Goal: Transaction & Acquisition: Purchase product/service

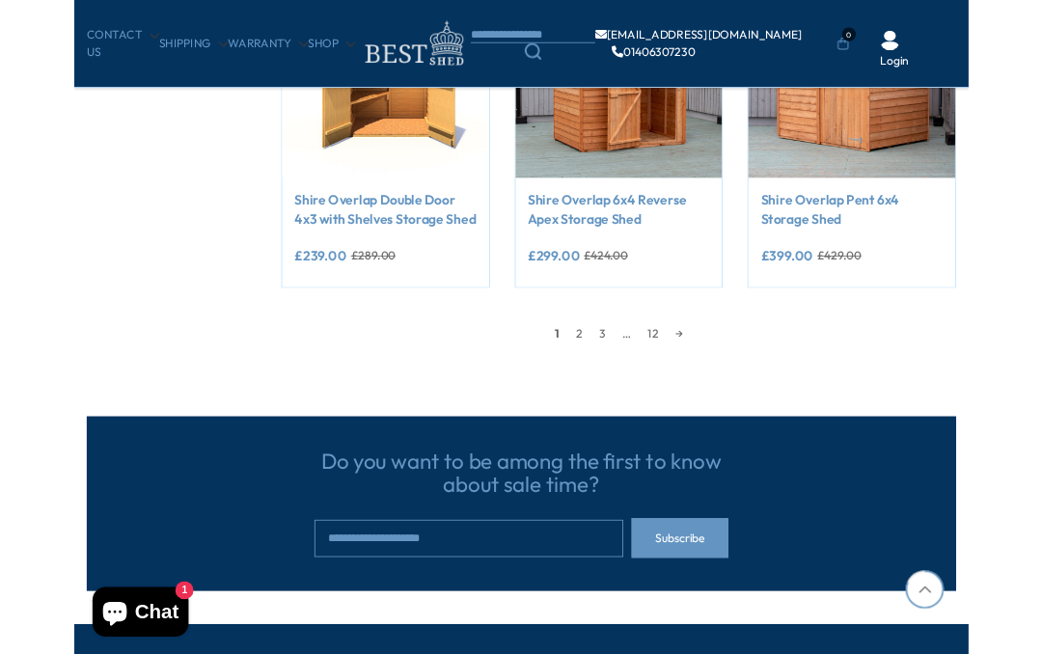
scroll to position [1644, 0]
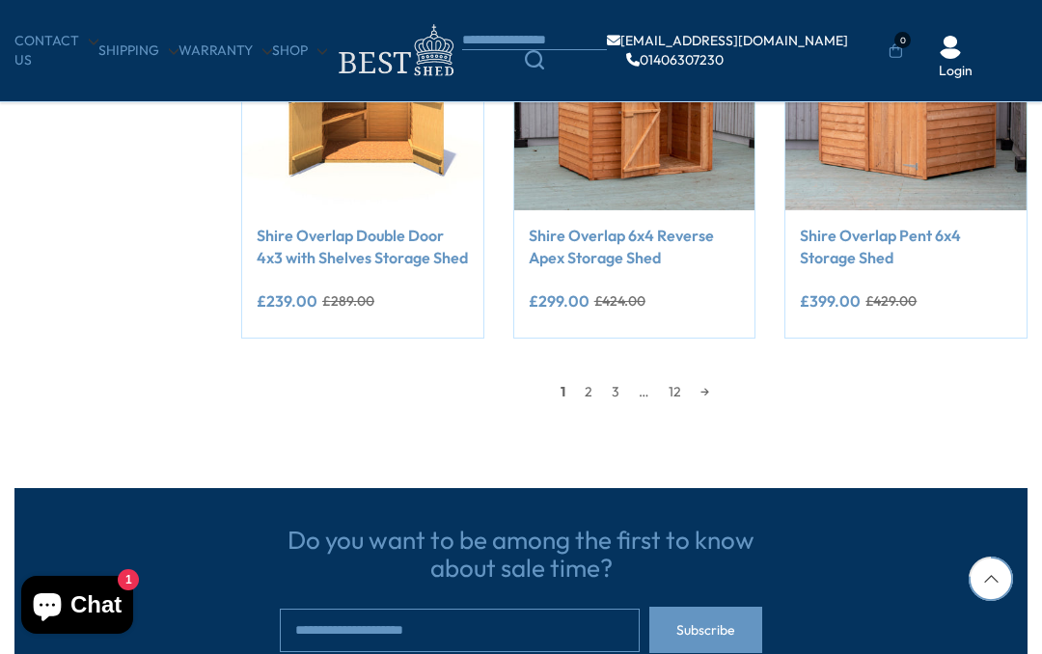
click at [714, 380] on link "→" at bounding box center [705, 391] width 28 height 29
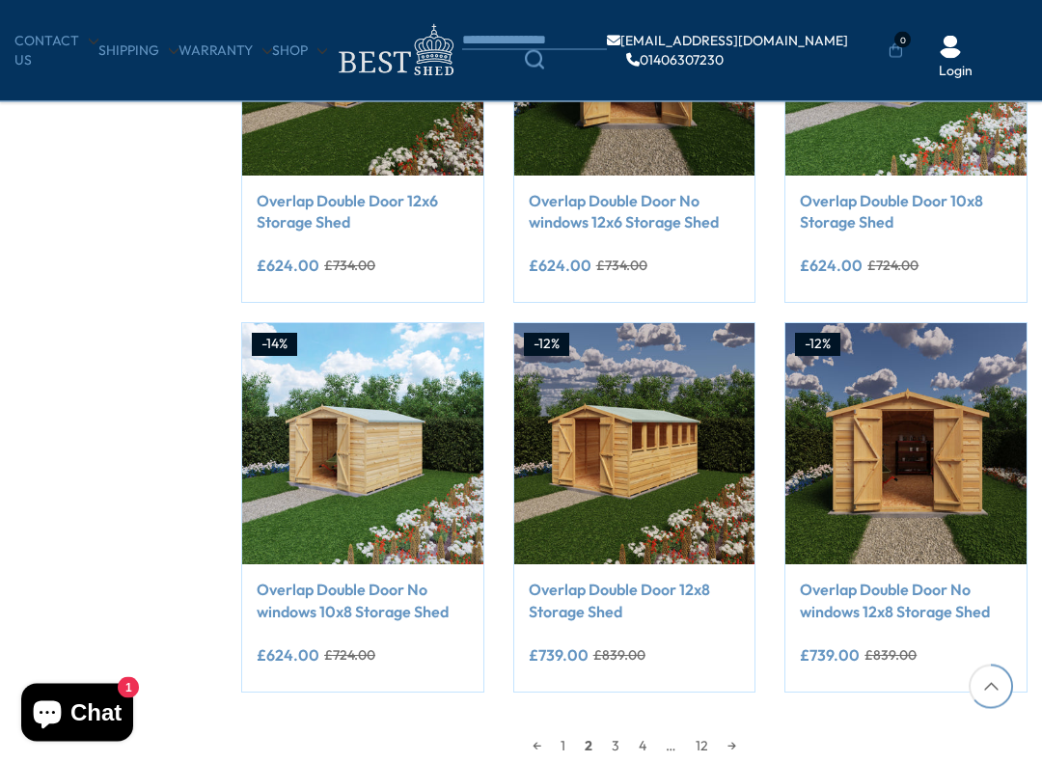
scroll to position [1298, 0]
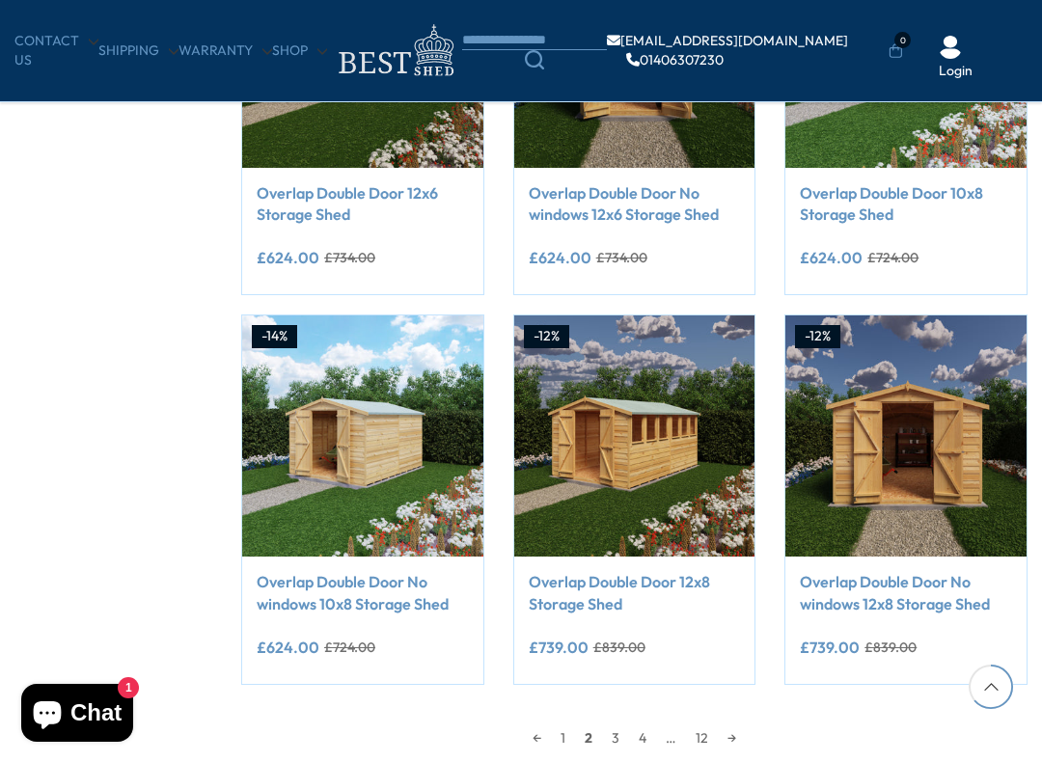
click at [746, 653] on link "→" at bounding box center [732, 737] width 28 height 29
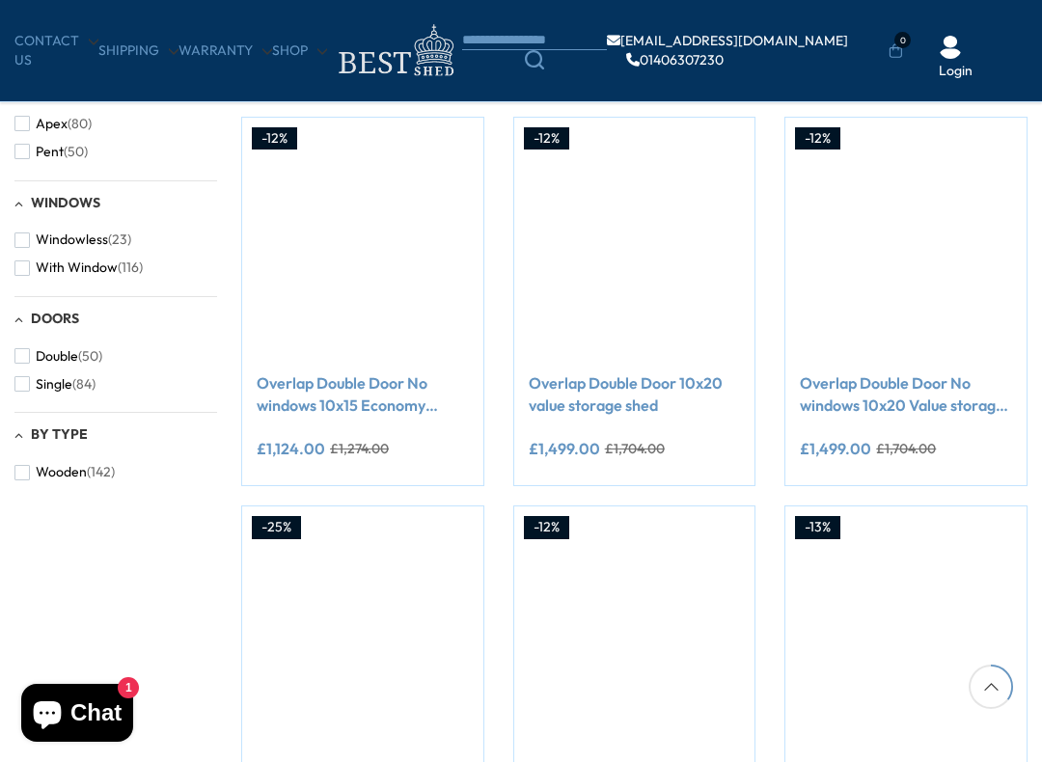
scroll to position [718, 0]
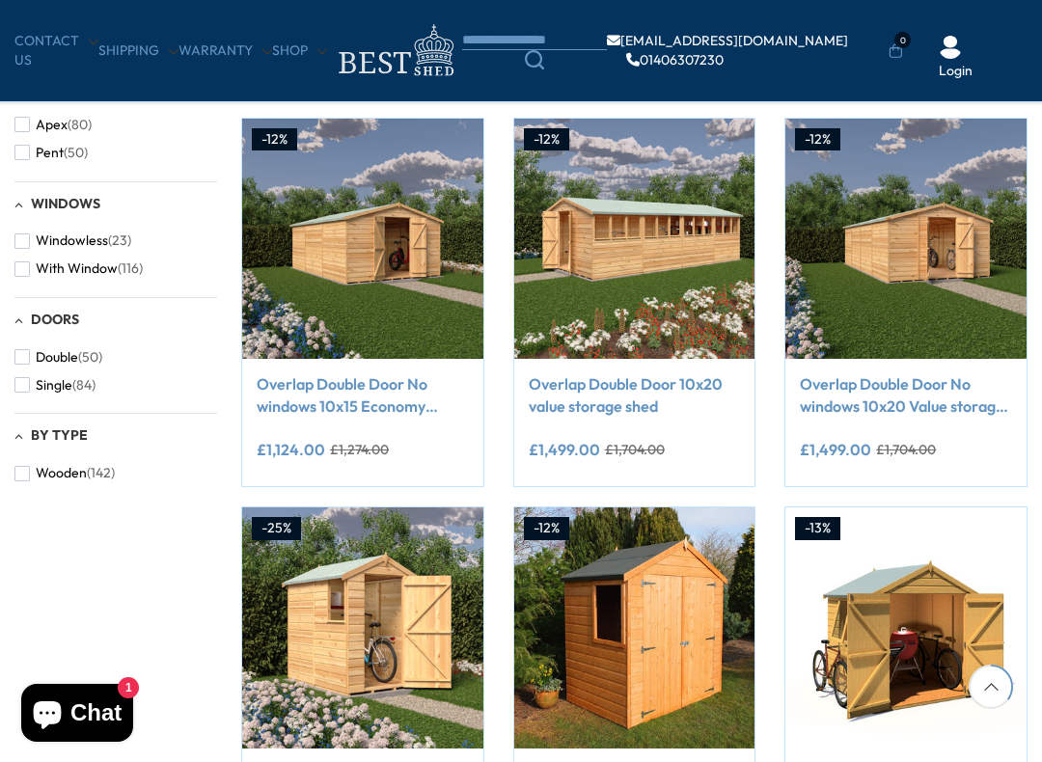
click at [904, 217] on img at bounding box center [905, 239] width 241 height 241
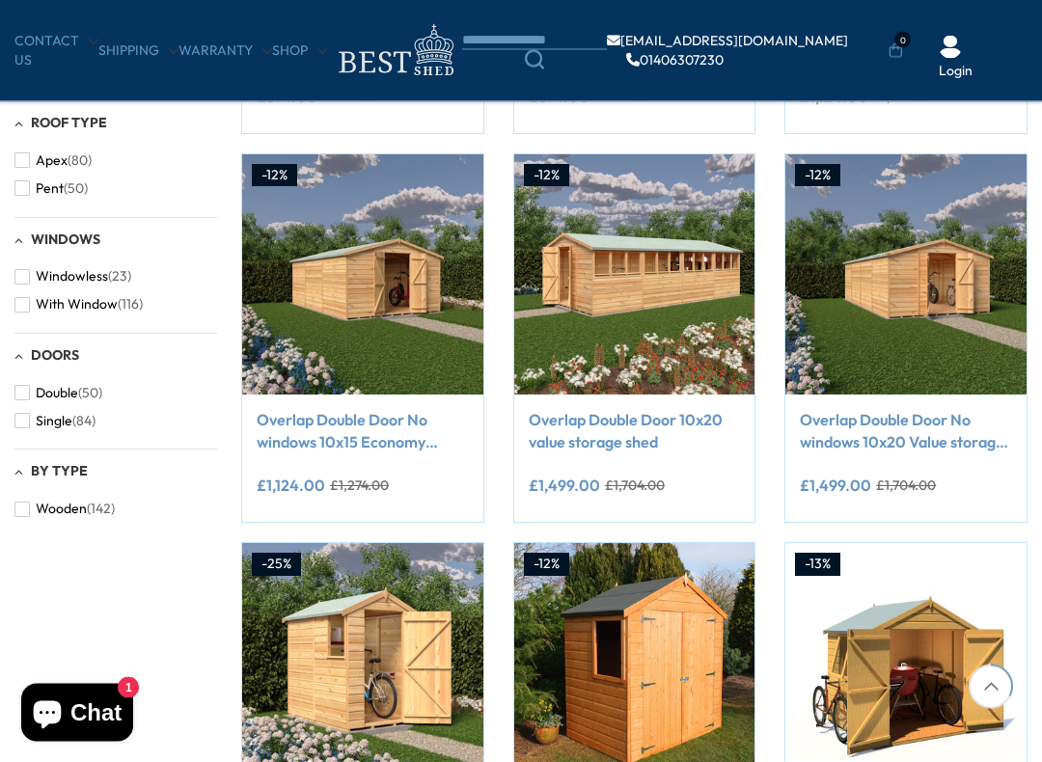
scroll to position [691, 0]
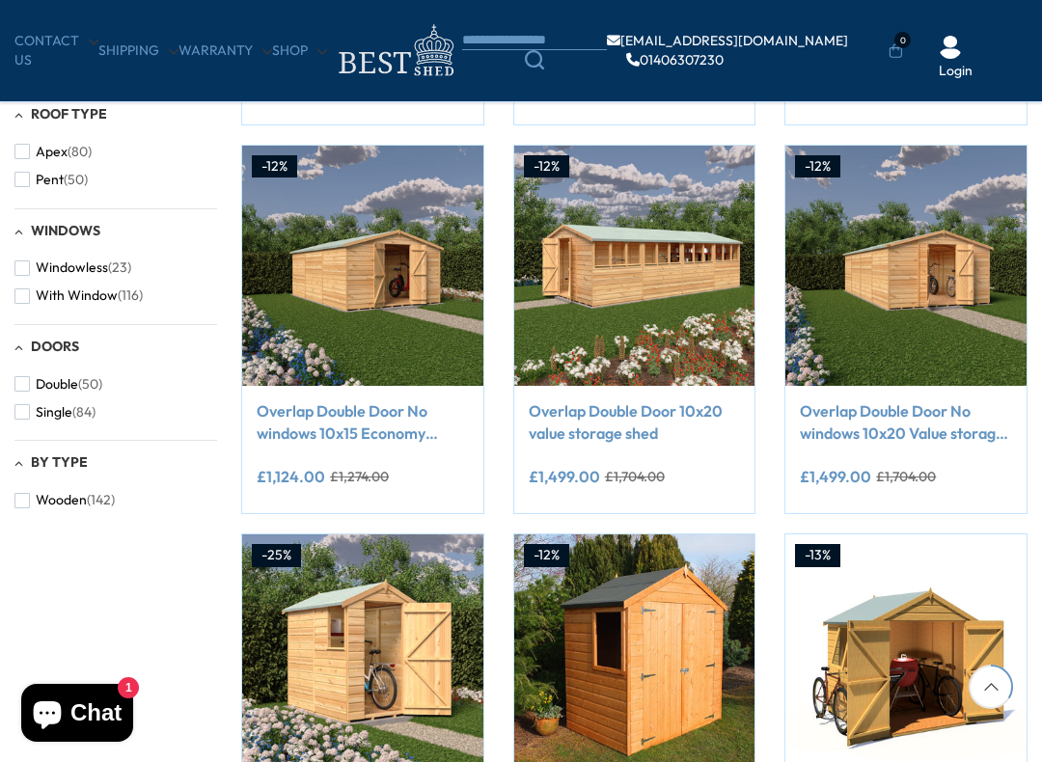
click at [33, 398] on button "Single (84)" at bounding box center [54, 412] width 81 height 28
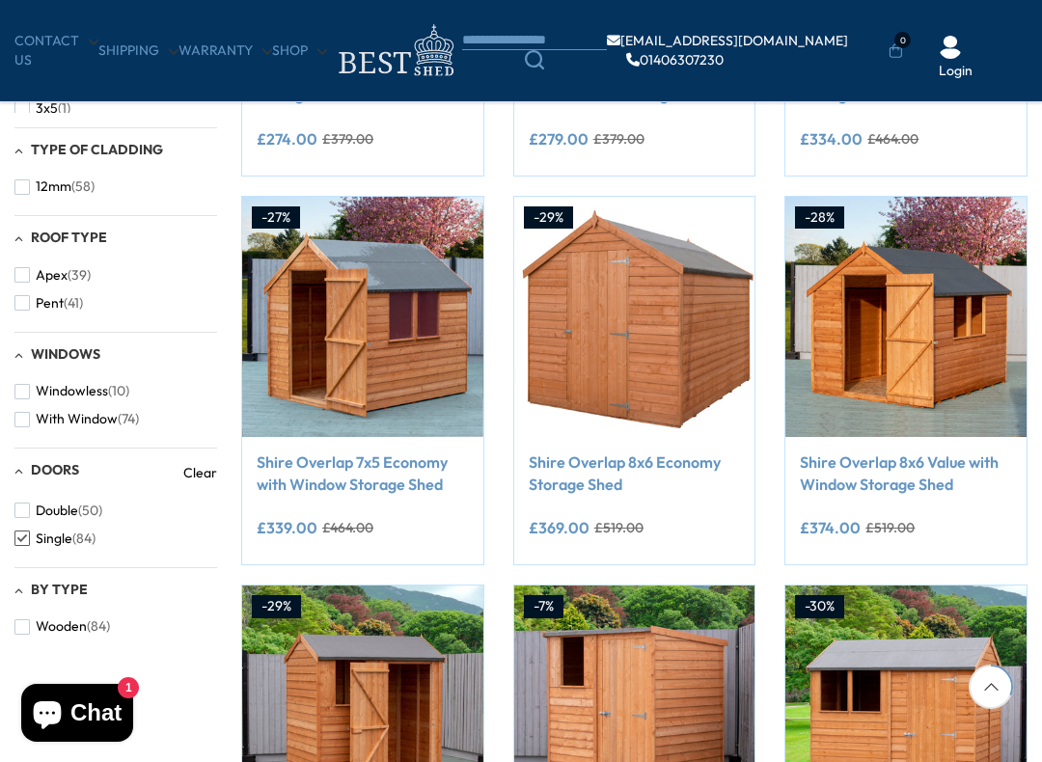
scroll to position [638, 0]
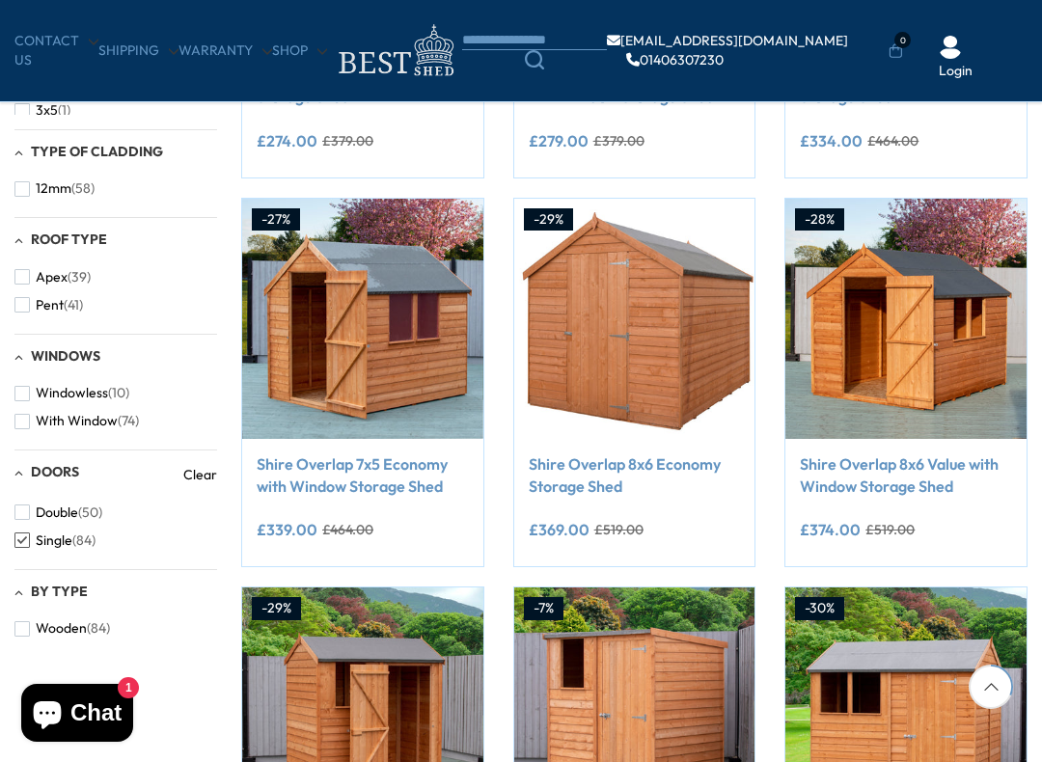
click at [36, 302] on span "Pent" at bounding box center [50, 305] width 28 height 16
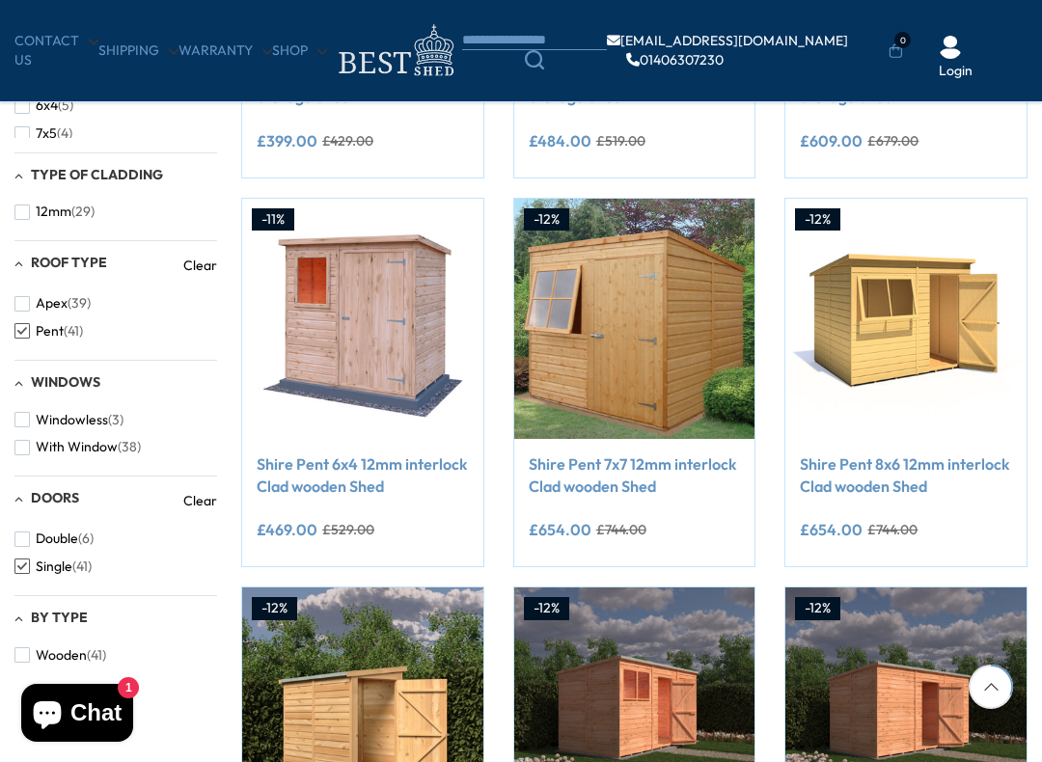
click at [33, 440] on button "With Window (38)" at bounding box center [77, 447] width 126 height 28
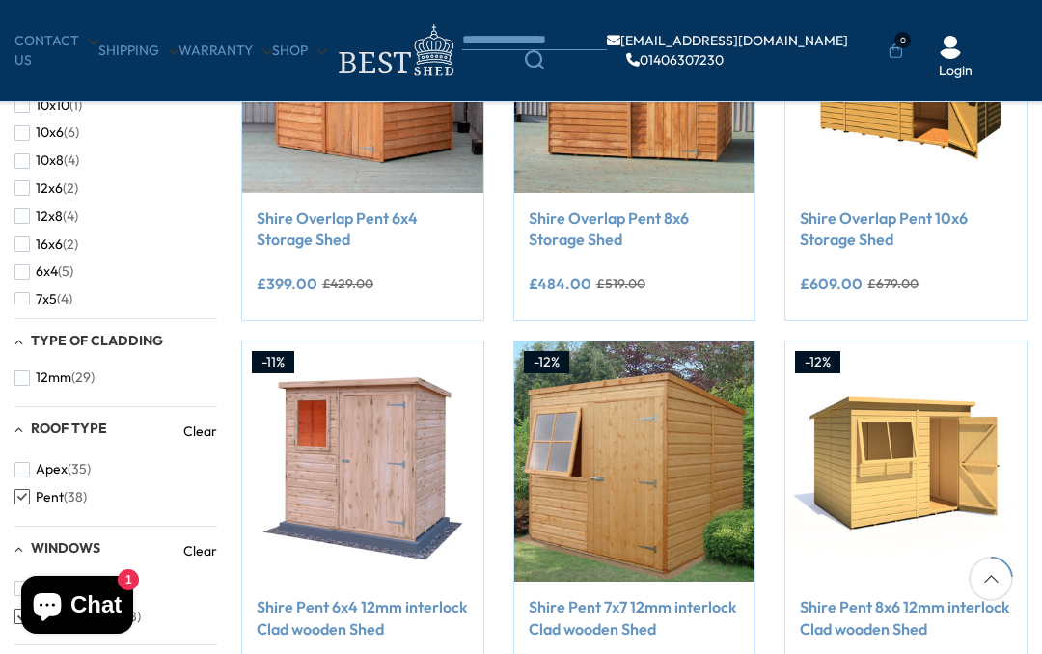
scroll to position [486, 0]
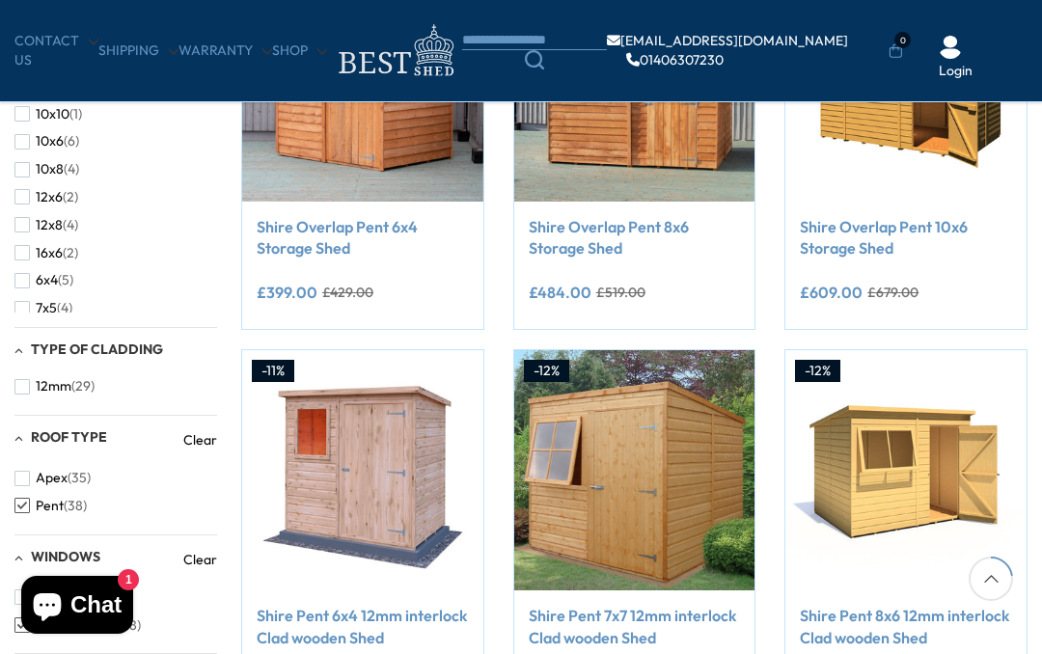
click at [34, 219] on button "12x8 (4)" at bounding box center [46, 225] width 64 height 28
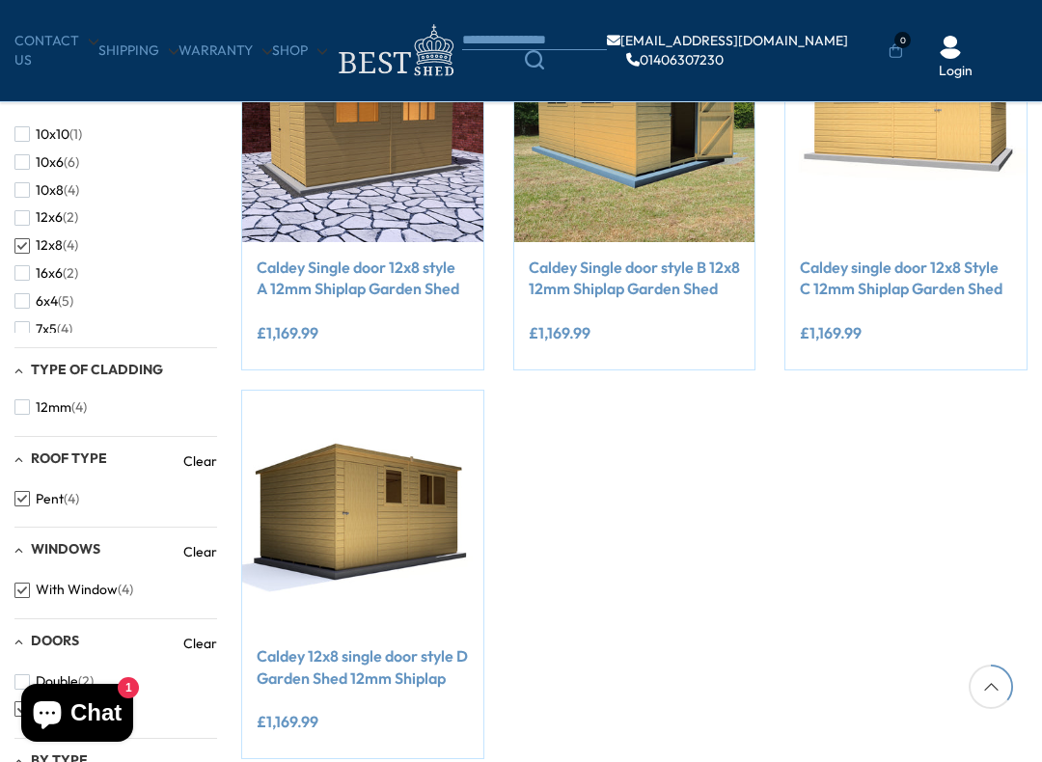
scroll to position [443, 0]
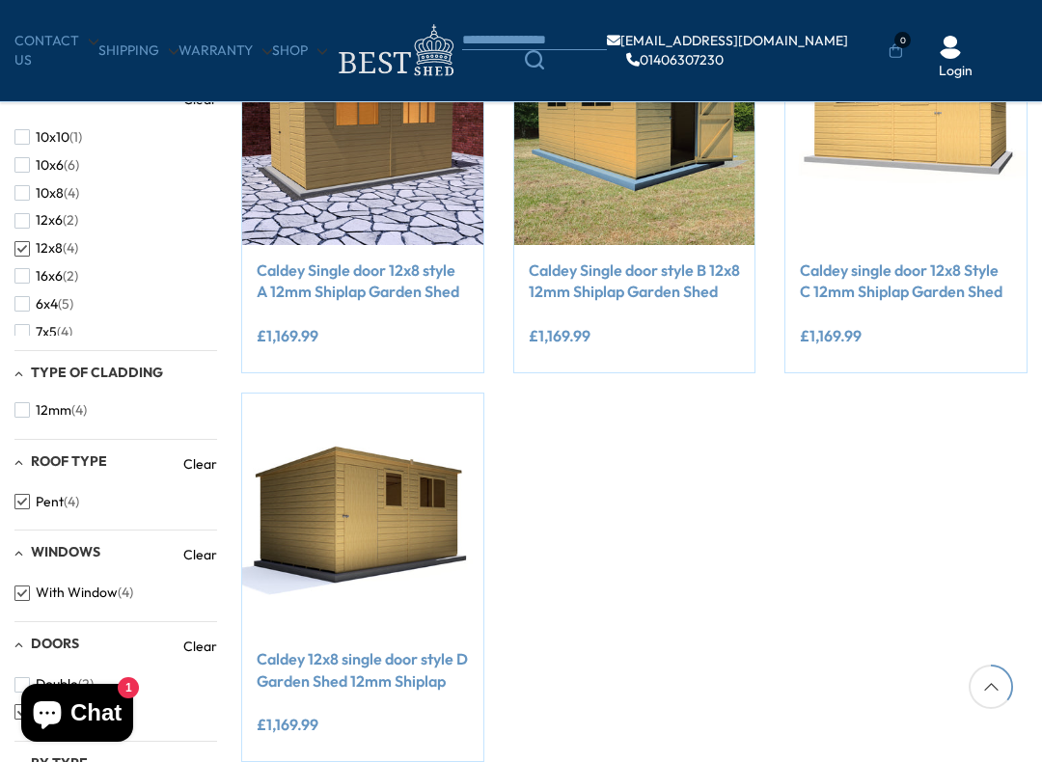
click at [44, 414] on span "12mm" at bounding box center [54, 410] width 36 height 16
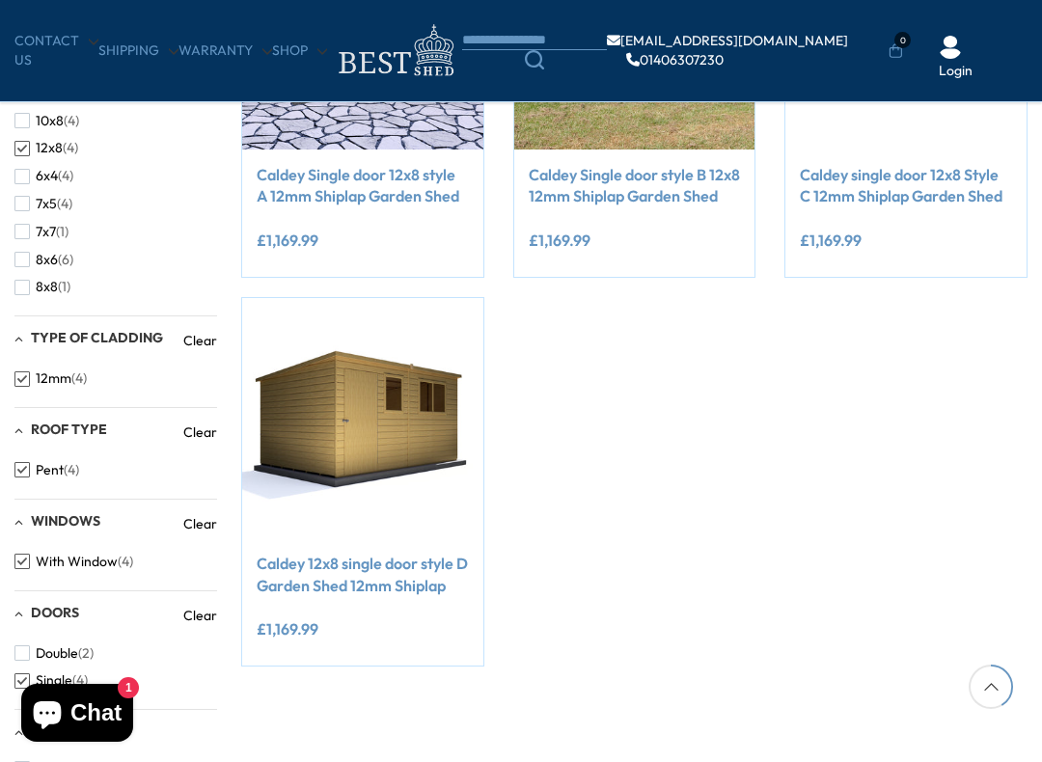
scroll to position [540, 0]
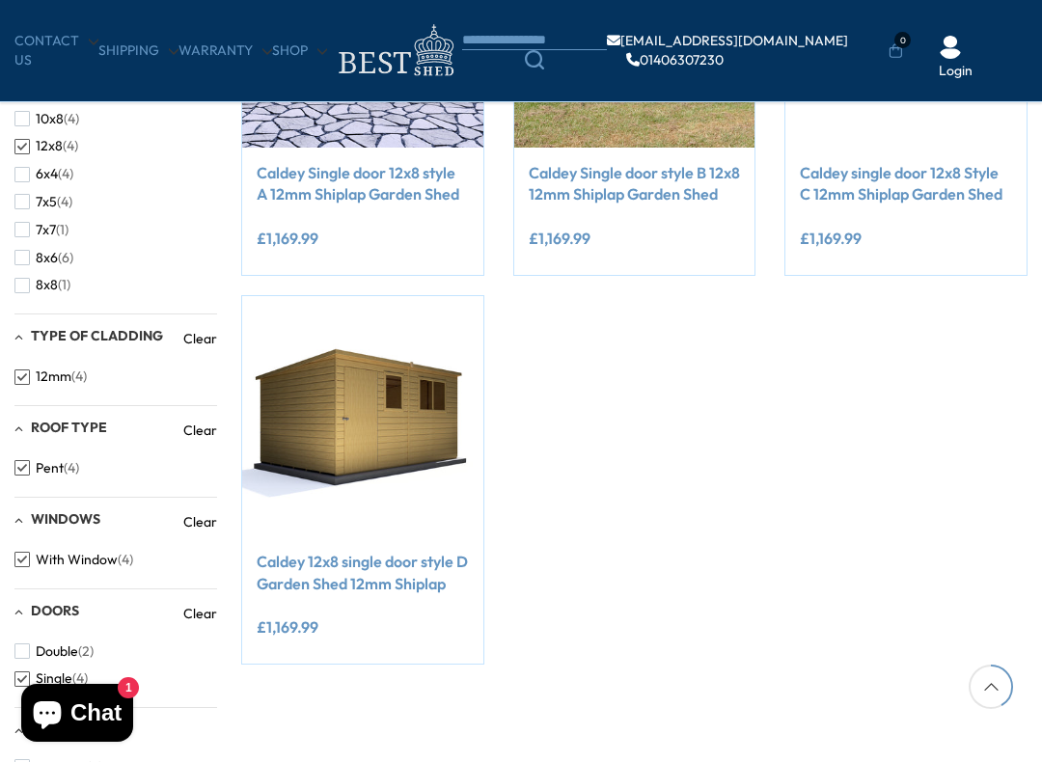
click at [16, 369] on span "button" at bounding box center [21, 376] width 15 height 15
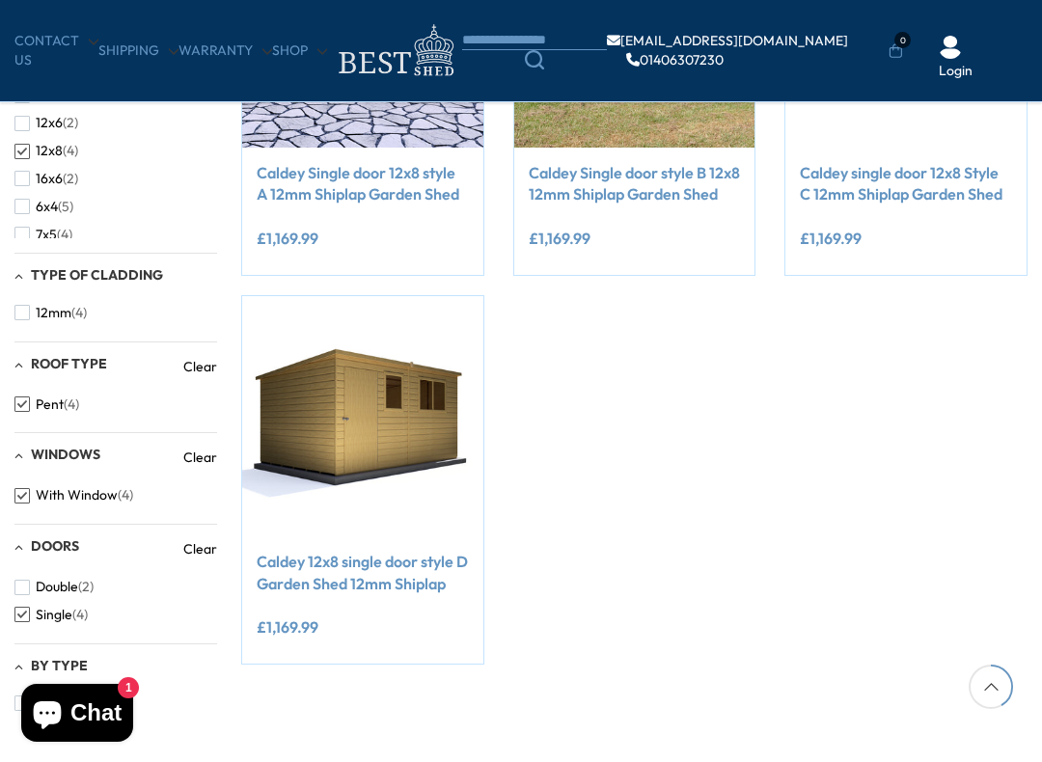
click at [9, 305] on div "Filter By Filter By Clear All Size 12x8 Roof Type Pent Windows With Window Door…" at bounding box center [521, 250] width 1042 height 961
click at [14, 308] on span "button" at bounding box center [21, 312] width 15 height 15
